Goal: Navigation & Orientation: Find specific page/section

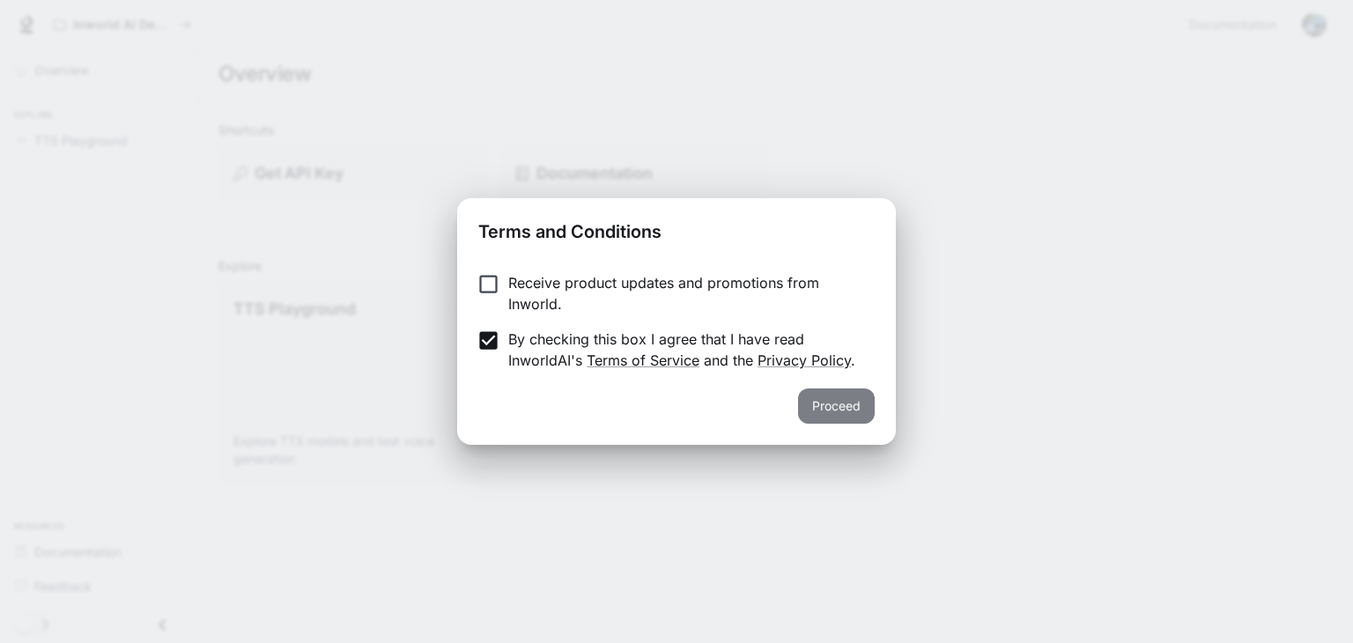
click at [820, 398] on button "Proceed" at bounding box center [836, 405] width 77 height 35
